Goal: Task Accomplishment & Management: Manage account settings

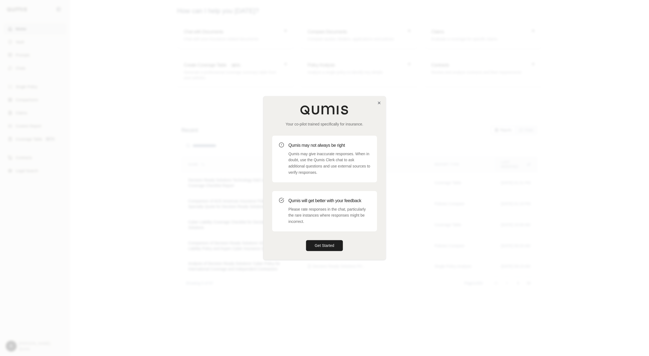
click at [377, 105] on div "Your co-pilot trained specifically for insurance. Qumis may not always be right…" at bounding box center [324, 177] width 122 height 163
drag, startPoint x: 331, startPoint y: 246, endPoint x: 328, endPoint y: 249, distance: 3.9
click at [331, 246] on button "Get Started" at bounding box center [324, 245] width 37 height 11
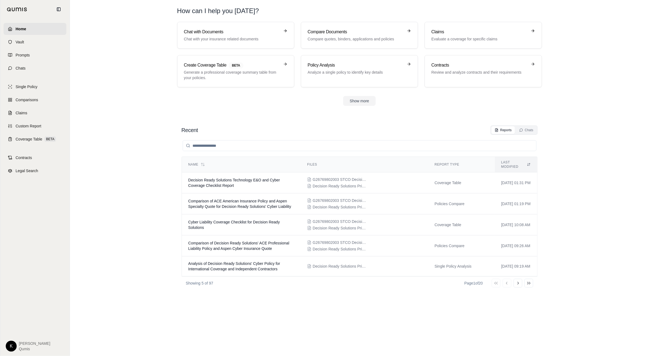
click at [13, 350] on html "Home Vault Prompts Chats Single Policy Comparisons Claims Custom Report Coverag…" at bounding box center [324, 178] width 649 height 356
click at [20, 337] on div "Log Out" at bounding box center [23, 333] width 45 height 9
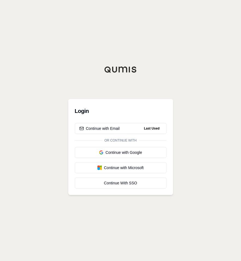
click at [123, 109] on h3 "Login" at bounding box center [121, 111] width 92 height 11
click at [134, 108] on h3 "Login" at bounding box center [121, 111] width 92 height 11
click at [116, 113] on h3 "Login" at bounding box center [121, 111] width 92 height 11
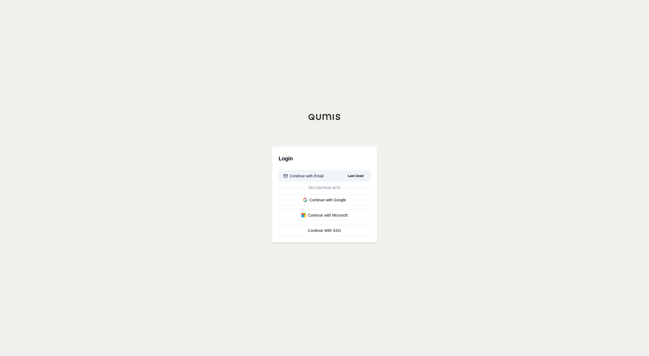
click at [311, 177] on div "Continue with Email" at bounding box center [303, 175] width 40 height 5
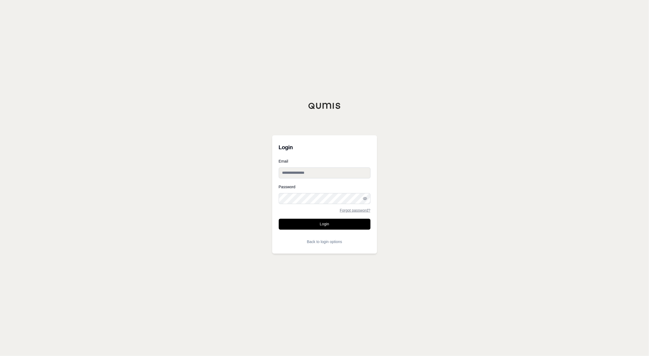
type input "**********"
drag, startPoint x: 305, startPoint y: 227, endPoint x: 299, endPoint y: 229, distance: 6.1
click at [305, 227] on button "Login" at bounding box center [325, 224] width 92 height 11
